Goal: Communication & Community: Share content

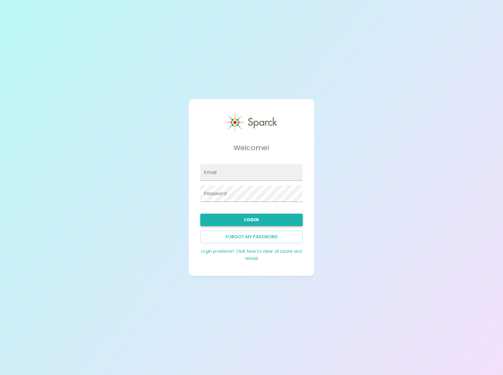
type input "[EMAIL_ADDRESS][DOMAIN_NAME]"
click at [260, 217] on button "Login" at bounding box center [251, 220] width 102 height 12
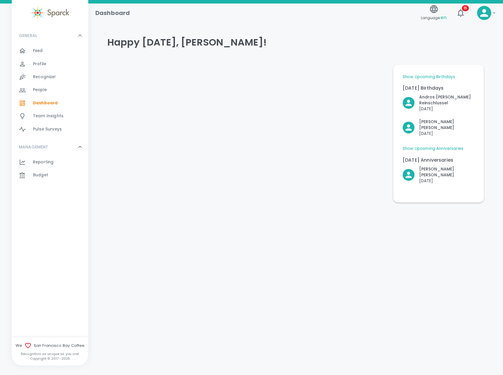
click at [45, 77] on span "Recognize!" at bounding box center [44, 77] width 23 height 6
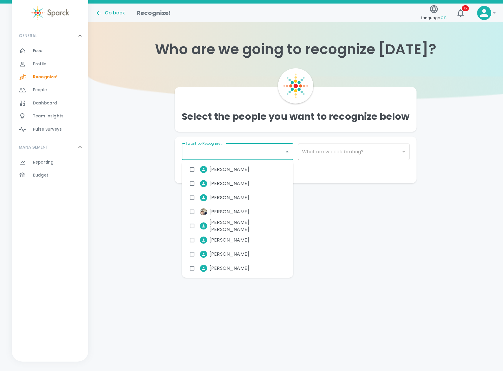
click at [250, 154] on input "I want to Recognize..." at bounding box center [232, 151] width 97 height 11
type input "[PERSON_NAME]"
click at [191, 240] on input "checkbox" at bounding box center [191, 239] width 11 height 11
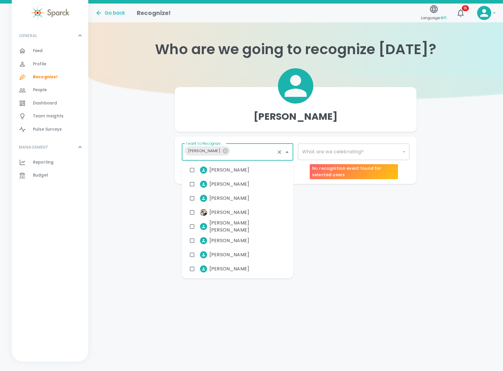
click at [396, 151] on div "​" at bounding box center [353, 152] width 111 height 16
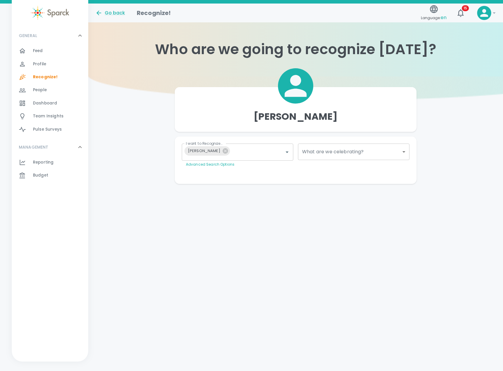
click at [399, 150] on body "Skip Navigation Go back Recognize! Language: en 15 ! GENERAL 0 Feed 0 Profile 0…" at bounding box center [251, 103] width 503 height 207
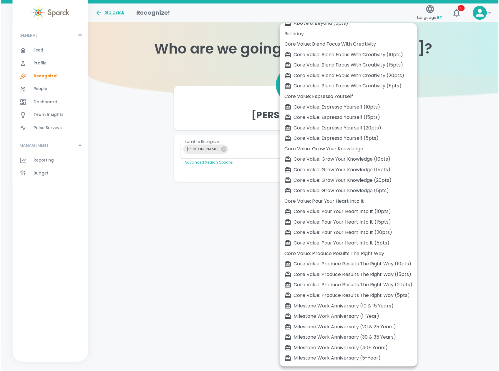
scroll to position [54, 0]
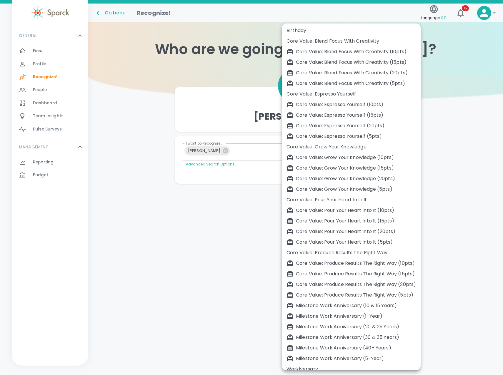
click at [371, 317] on div "Milestone Work Anniversary (1-Year)" at bounding box center [351, 316] width 129 height 7
type input "2104"
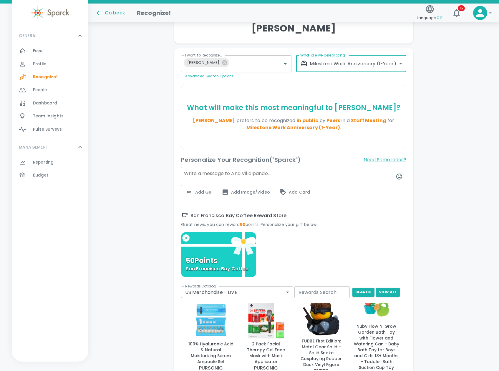
scroll to position [118, 0]
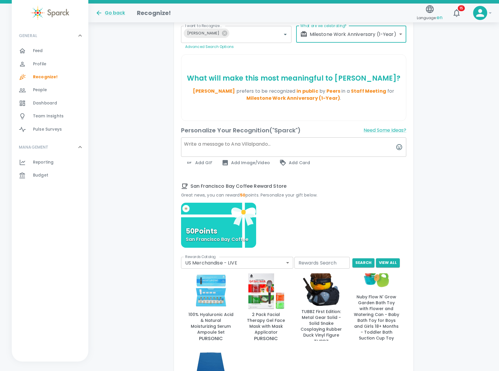
click at [285, 264] on body "Skip Navigation Go back Recognize! Language: en 15 ! GENERAL 0 Feed 0 Profile 0…" at bounding box center [249, 190] width 499 height 616
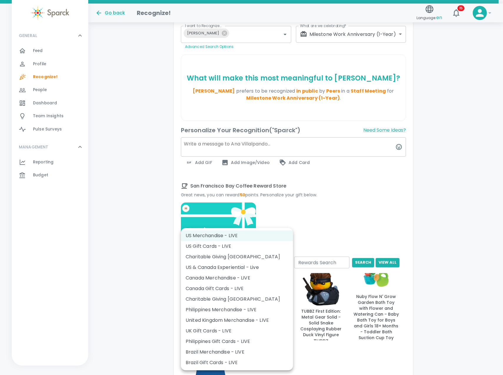
click at [438, 225] on div at bounding box center [251, 187] width 503 height 375
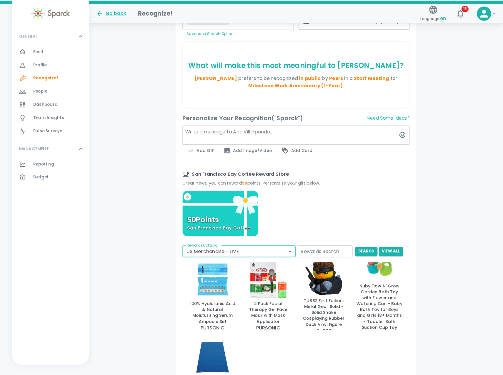
scroll to position [128, 0]
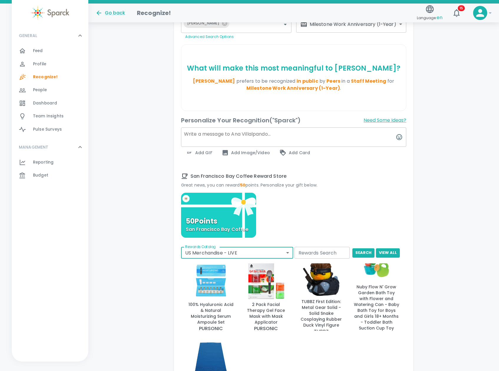
click at [389, 121] on button "Need Some Ideas?" at bounding box center [384, 120] width 43 height 9
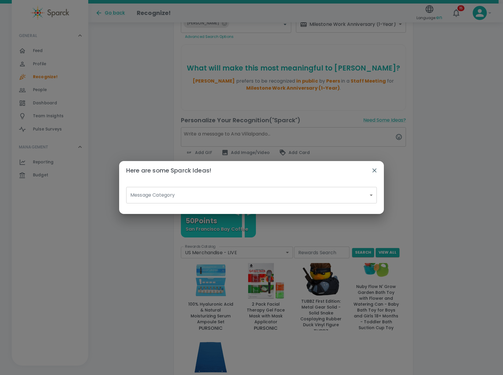
click at [332, 198] on body "Skip Navigation Go back Recognize! Language: en 15 ! GENERAL 0 Feed 0 Profile 0…" at bounding box center [251, 180] width 503 height 616
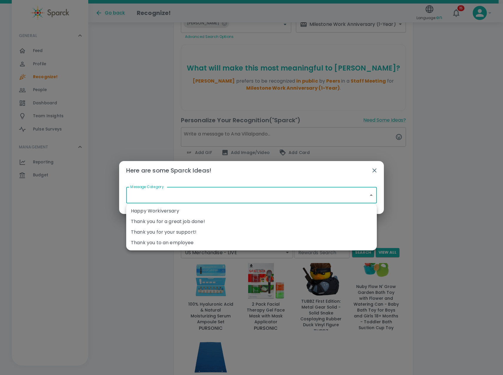
click at [165, 213] on li "Happy Workiversary" at bounding box center [251, 211] width 251 height 11
type input "Happy Workiversary"
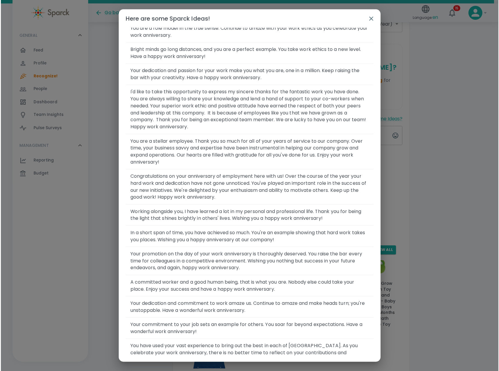
scroll to position [479, 0]
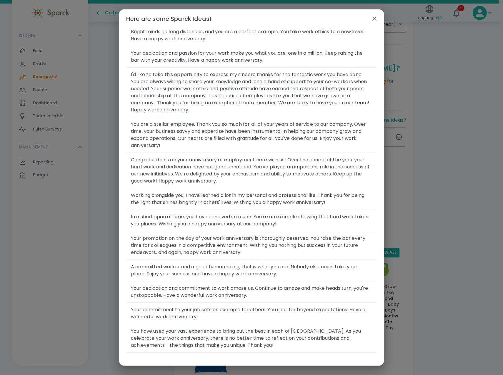
click at [378, 19] on icon "button" at bounding box center [374, 18] width 7 height 7
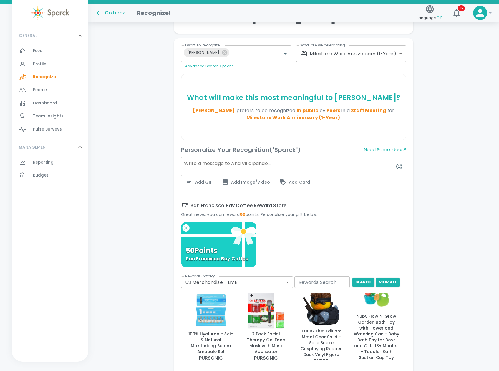
scroll to position [69, 0]
